Goal: Communication & Community: Answer question/provide support

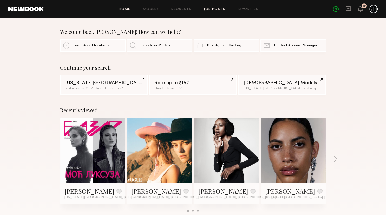
click at [222, 10] on link "Job Posts" at bounding box center [215, 9] width 22 height 3
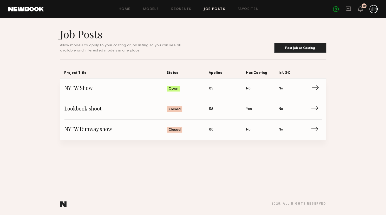
click at [179, 90] on div "Open" at bounding box center [173, 89] width 13 height 6
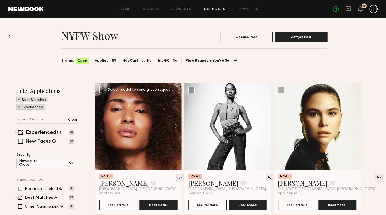
click at [161, 123] on div at bounding box center [138, 126] width 87 height 87
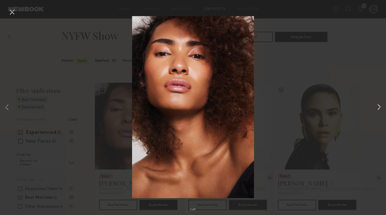
click at [378, 110] on button at bounding box center [379, 108] width 6 height 172
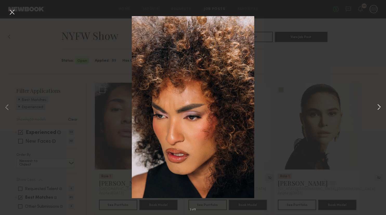
click at [377, 104] on button at bounding box center [379, 108] width 6 height 172
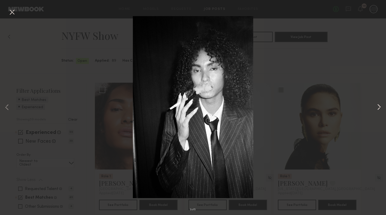
click at [377, 104] on button at bounding box center [379, 108] width 6 height 172
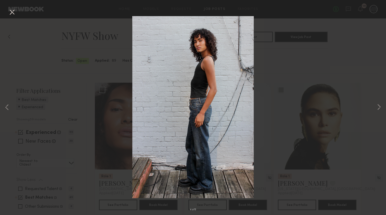
click at [357, 83] on div "4 of 5" at bounding box center [193, 107] width 386 height 215
drag, startPoint x: 91, startPoint y: 48, endPoint x: 88, endPoint y: 45, distance: 4.8
click at [88, 45] on div "4 of 5" at bounding box center [193, 107] width 386 height 215
click at [11, 12] on button at bounding box center [12, 12] width 8 height 9
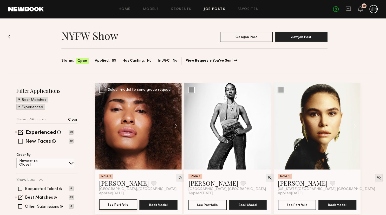
click at [121, 205] on button "See Portfolio" at bounding box center [118, 204] width 38 height 10
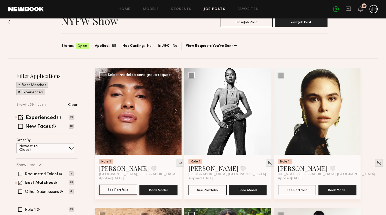
scroll to position [27, 0]
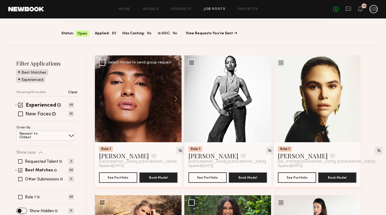
click at [147, 127] on div at bounding box center [138, 98] width 87 height 87
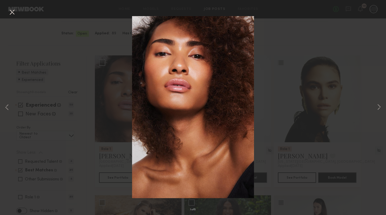
click at [274, 69] on div "1 of 5" at bounding box center [193, 107] width 386 height 215
click at [12, 12] on button at bounding box center [12, 12] width 8 height 9
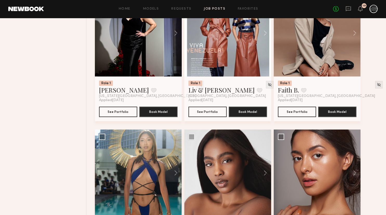
scroll to position [384, 0]
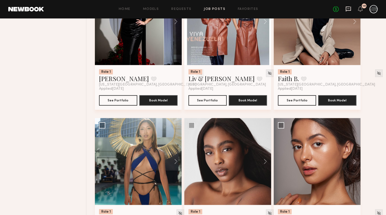
click at [348, 10] on icon at bounding box center [348, 8] width 5 height 5
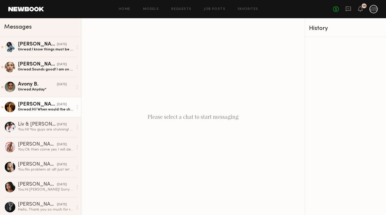
click at [57, 107] on div "yesterday" at bounding box center [62, 104] width 10 height 5
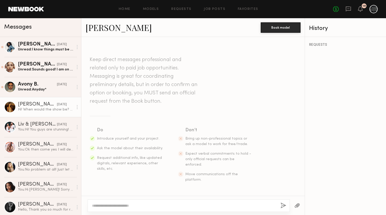
scroll to position [84, 0]
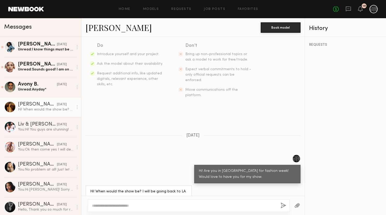
click at [129, 205] on textarea at bounding box center [184, 205] width 184 height 5
type textarea "**********"
click at [283, 205] on button "button" at bounding box center [284, 205] width 6 height 6
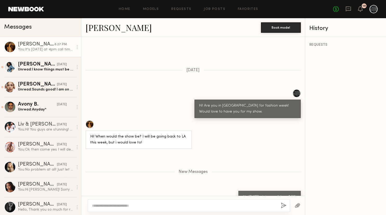
scroll to position [182, 0]
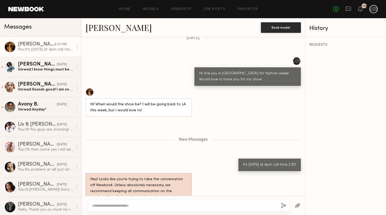
click at [113, 29] on link "Kristine W." at bounding box center [118, 27] width 66 height 11
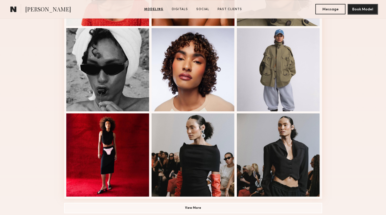
scroll to position [329, 0]
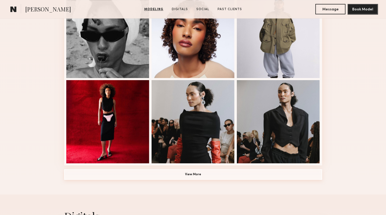
click at [206, 174] on button "View More" at bounding box center [193, 174] width 258 height 10
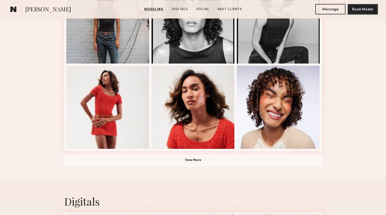
scroll to position [686, 0]
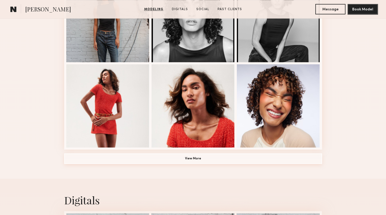
click at [187, 162] on button "View More" at bounding box center [193, 158] width 258 height 10
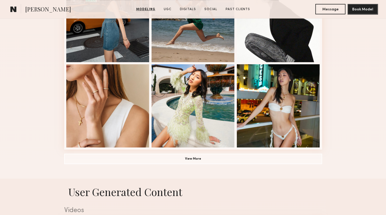
scroll to position [356, 0]
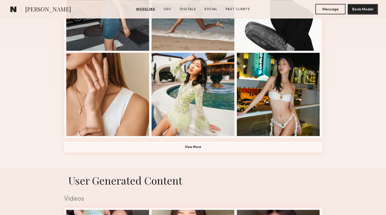
click at [169, 150] on button "View More" at bounding box center [193, 147] width 258 height 10
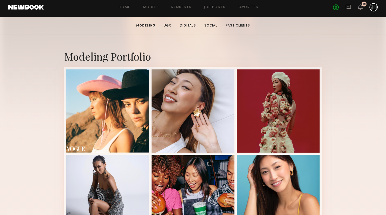
scroll to position [55, 0]
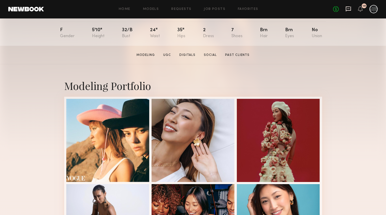
click at [350, 7] on icon at bounding box center [348, 8] width 5 height 5
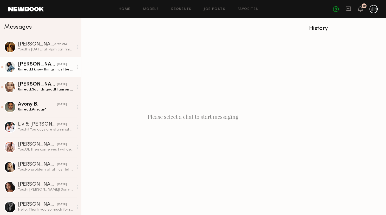
click at [56, 69] on div "Unread: I know things must be super busy, so just let me know when you can" at bounding box center [45, 69] width 55 height 5
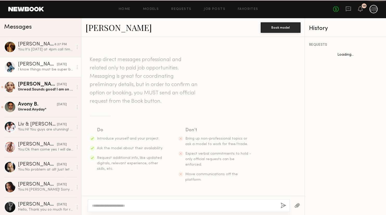
scroll to position [424, 0]
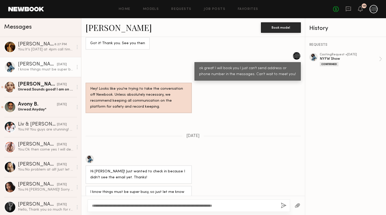
type textarea "**********"
click at [281, 203] on button "button" at bounding box center [284, 205] width 6 height 6
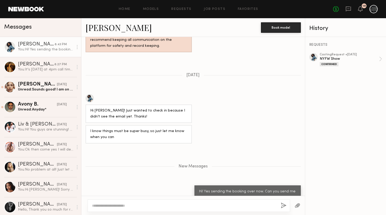
click at [281, 202] on button "button" at bounding box center [284, 205] width 6 height 6
click at [260, 207] on textarea at bounding box center [184, 205] width 184 height 5
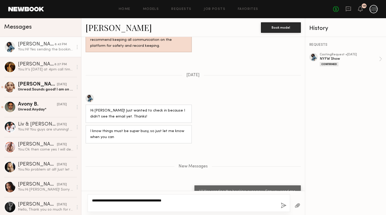
type textarea "**********"
click at [280, 203] on div "**********" at bounding box center [189, 203] width 202 height 18
click at [282, 203] on button "button" at bounding box center [284, 205] width 6 height 6
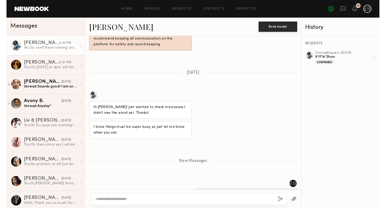
scroll to position [509, 0]
